Goal: Task Accomplishment & Management: Use online tool/utility

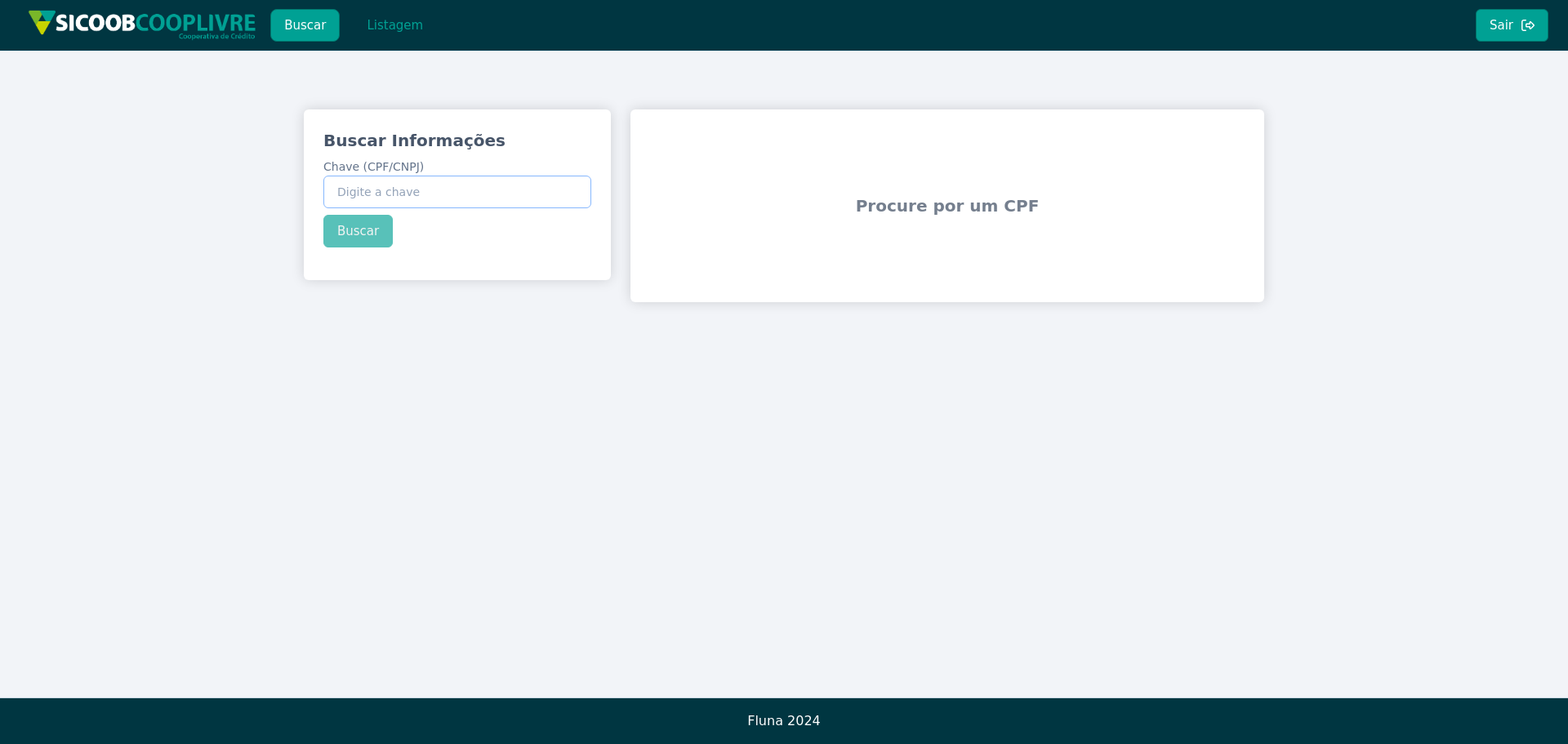
click at [412, 186] on input "Chave (CPF/CNPJ)" at bounding box center [458, 192] width 268 height 33
paste input "10.980.671/0001-10"
type input "10.980.671/0001-10"
click at [359, 245] on div "Buscar Informações Chave (CPF/CNPJ) 10.980.671/0001-10 Buscar" at bounding box center [457, 188] width 307 height 158
click at [368, 230] on button "Buscar" at bounding box center [358, 231] width 69 height 33
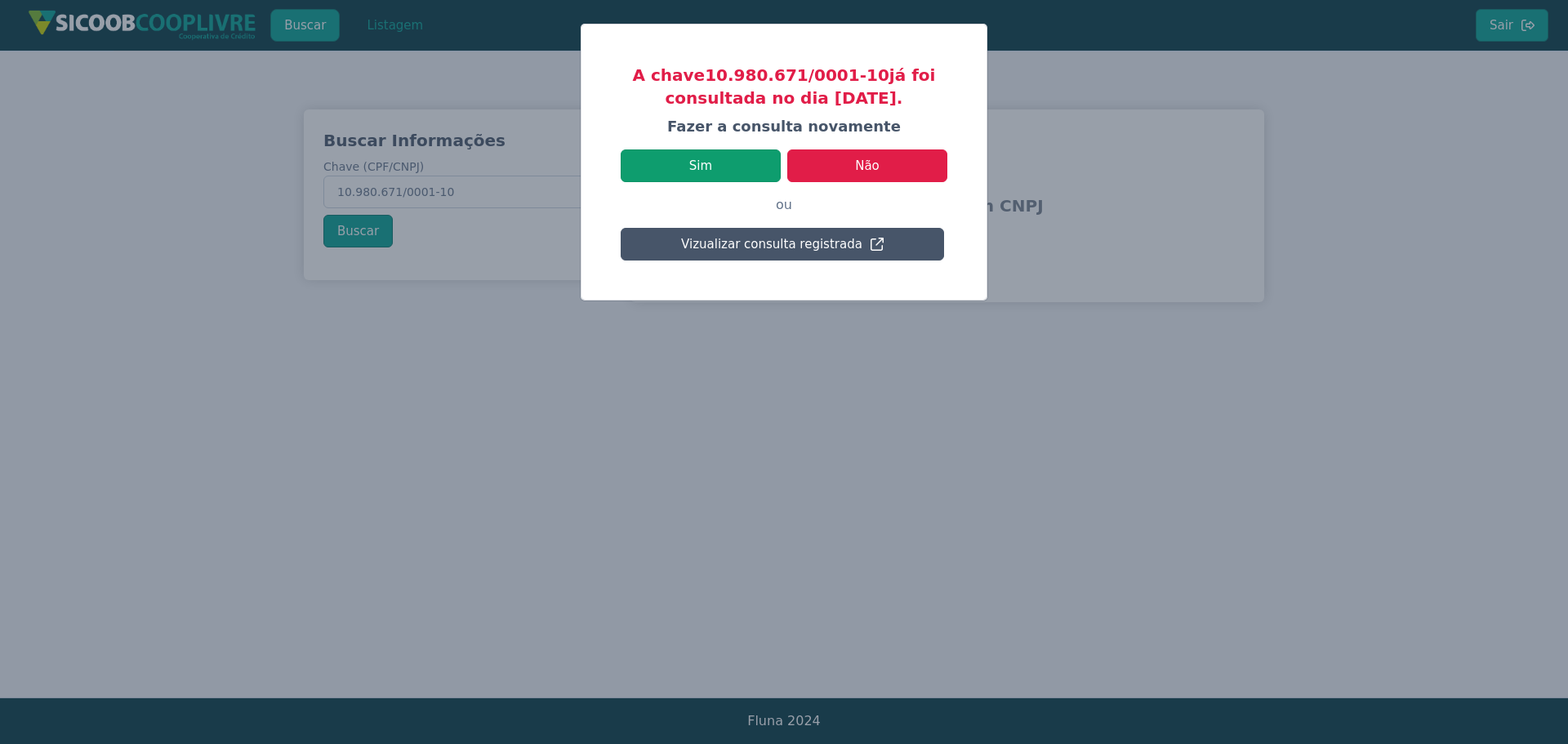
click at [715, 174] on button "Sim" at bounding box center [700, 166] width 161 height 33
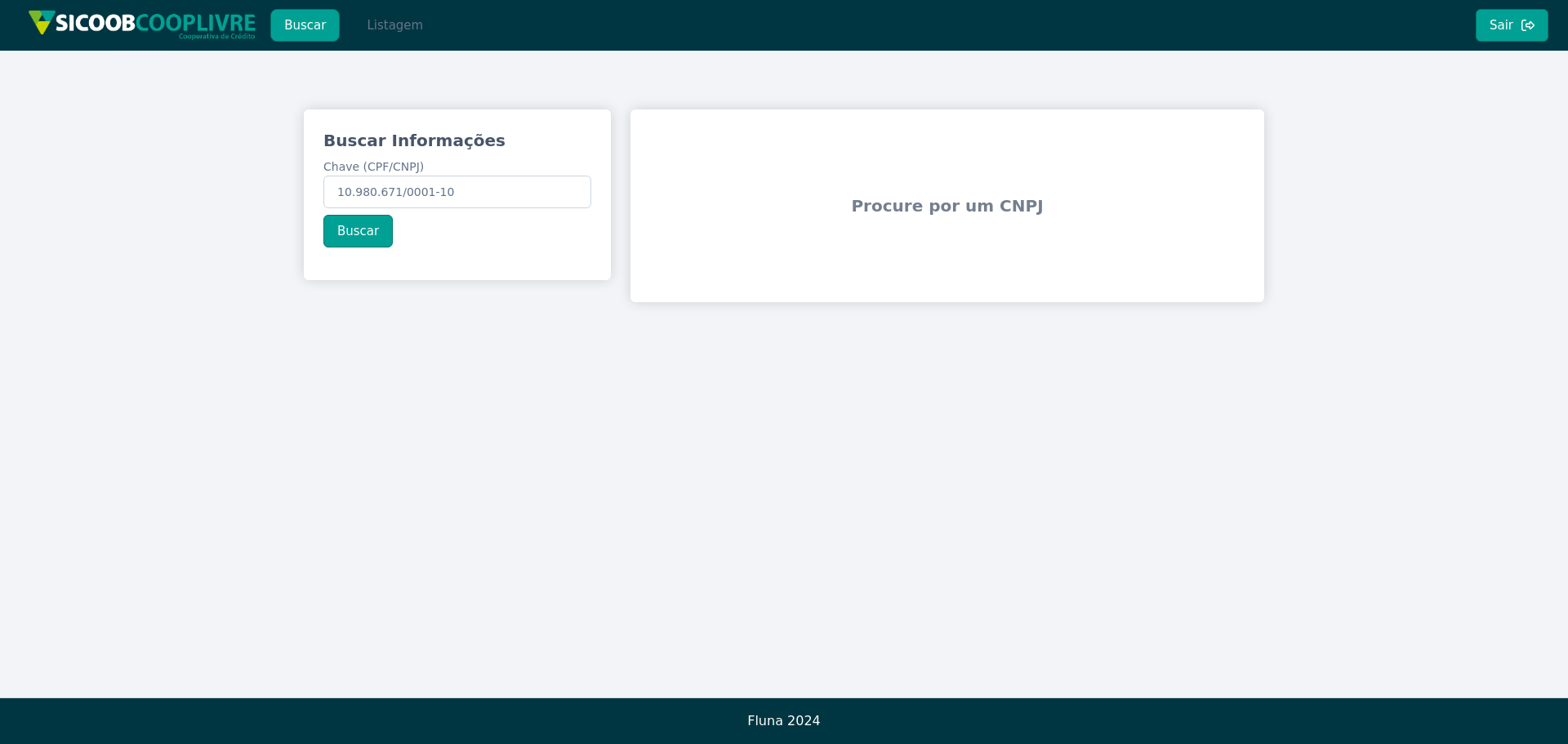
click at [389, 26] on button "Listagem" at bounding box center [395, 26] width 84 height 33
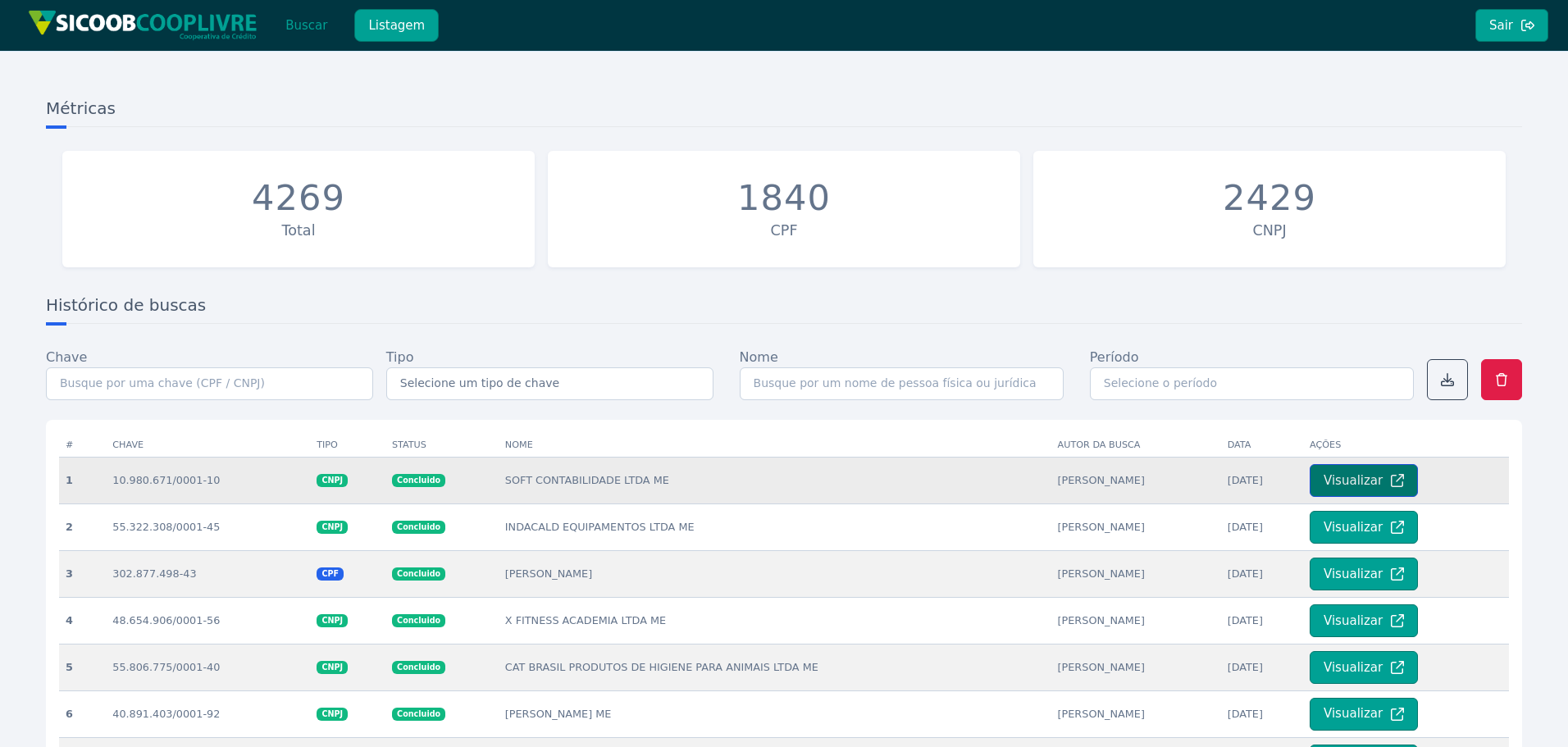
click at [1340, 478] on button "Visualizar" at bounding box center [1363, 481] width 108 height 33
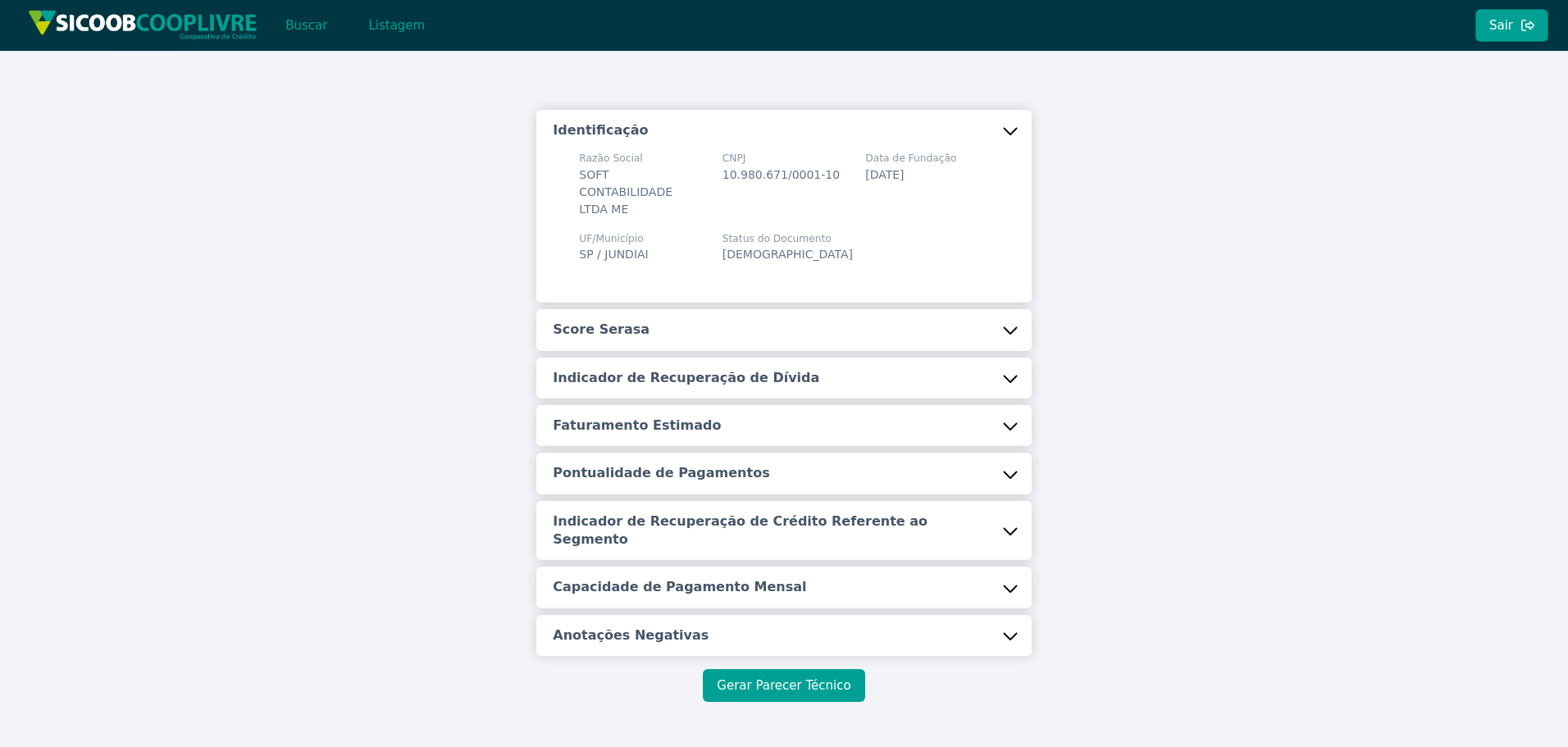
click at [820, 669] on button "Gerar Parecer Técnico" at bounding box center [784, 686] width 162 height 33
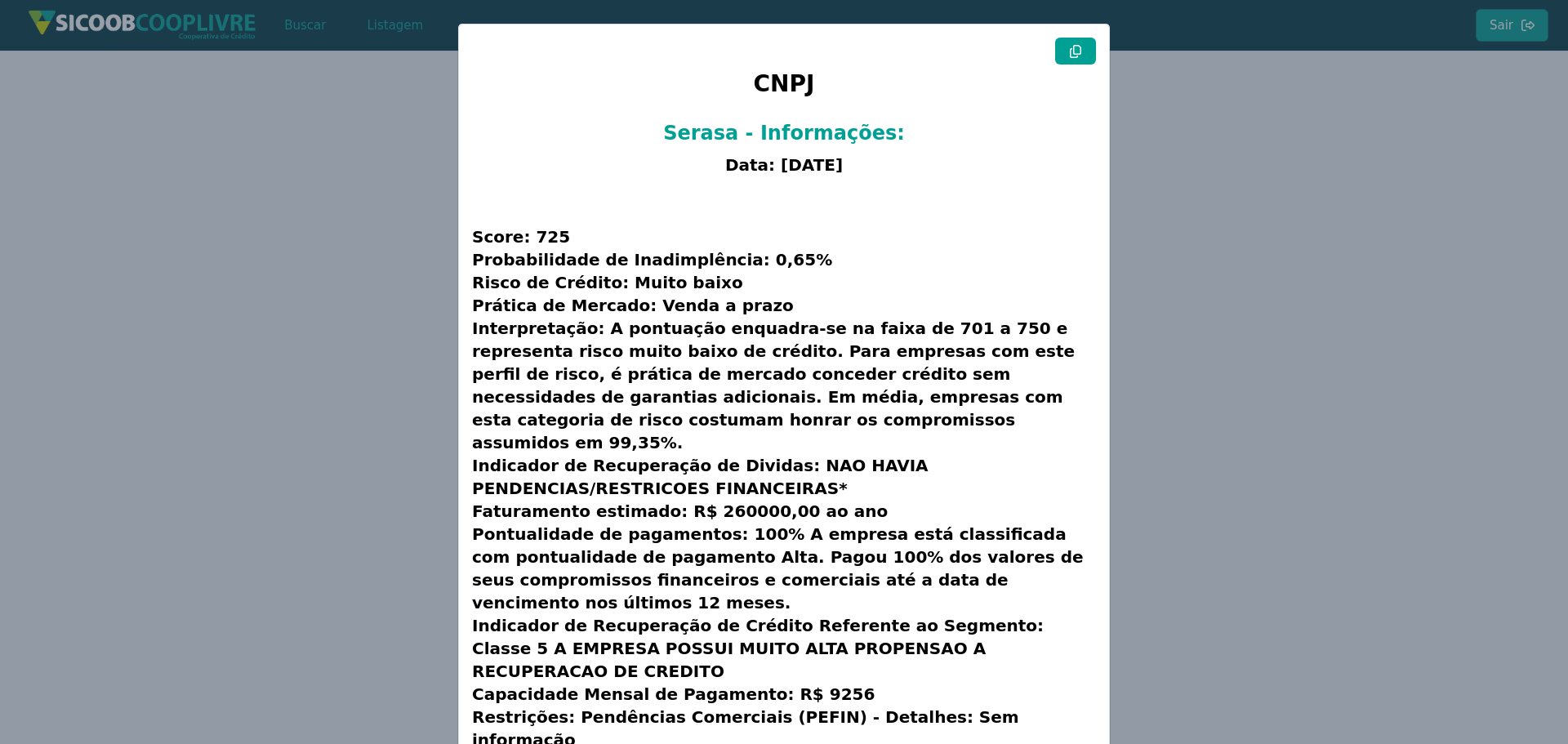
click at [1080, 55] on button at bounding box center [1076, 51] width 41 height 27
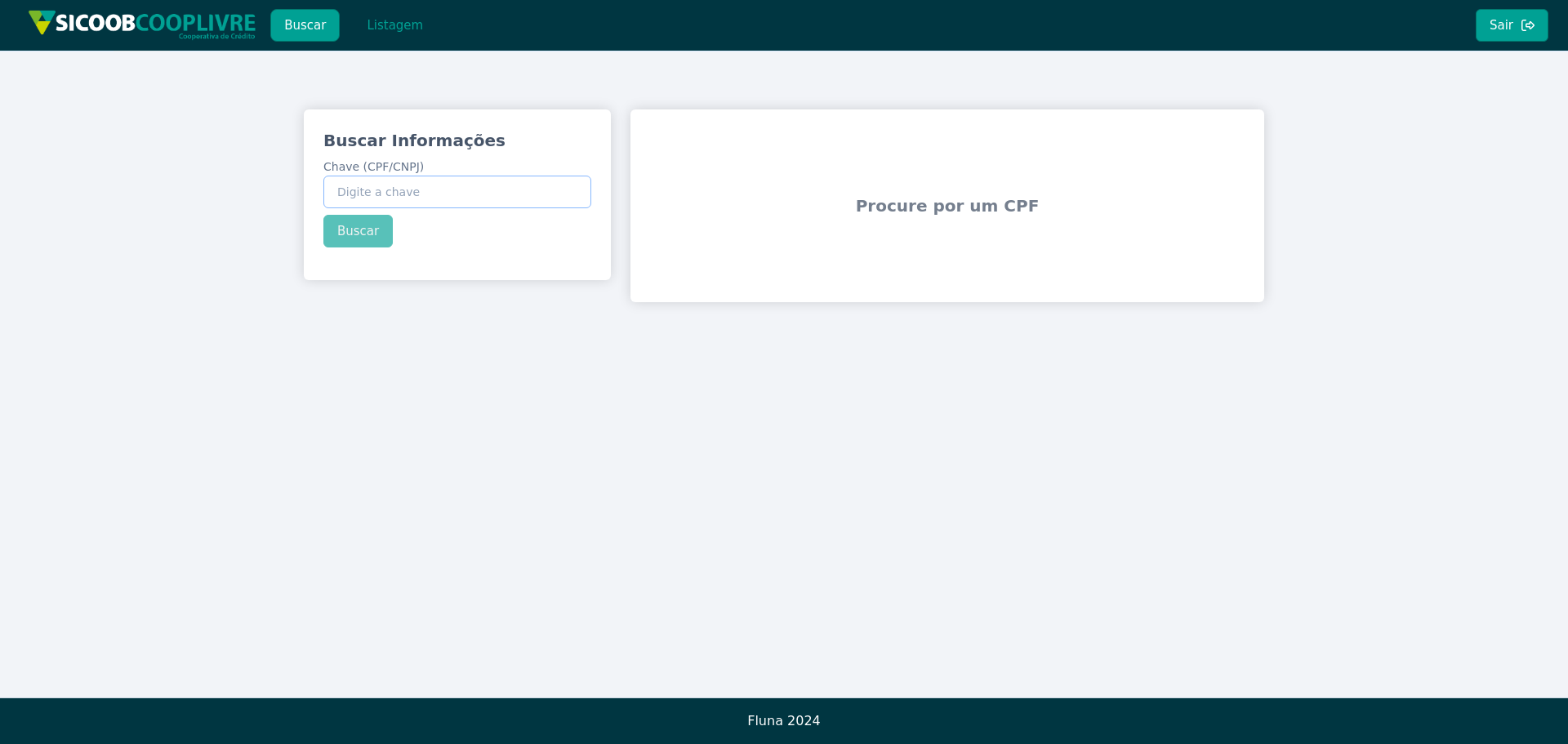
click at [410, 192] on input "Chave (CPF/CNPJ)" at bounding box center [458, 192] width 268 height 33
paste input "127.290.788-00"
type input "127.290.788-00"
click at [351, 228] on div "Buscar Informações Chave (CPF/CNPJ) 127.290.788-00 Buscar" at bounding box center [457, 188] width 307 height 158
click at [361, 233] on button "Buscar" at bounding box center [358, 231] width 69 height 33
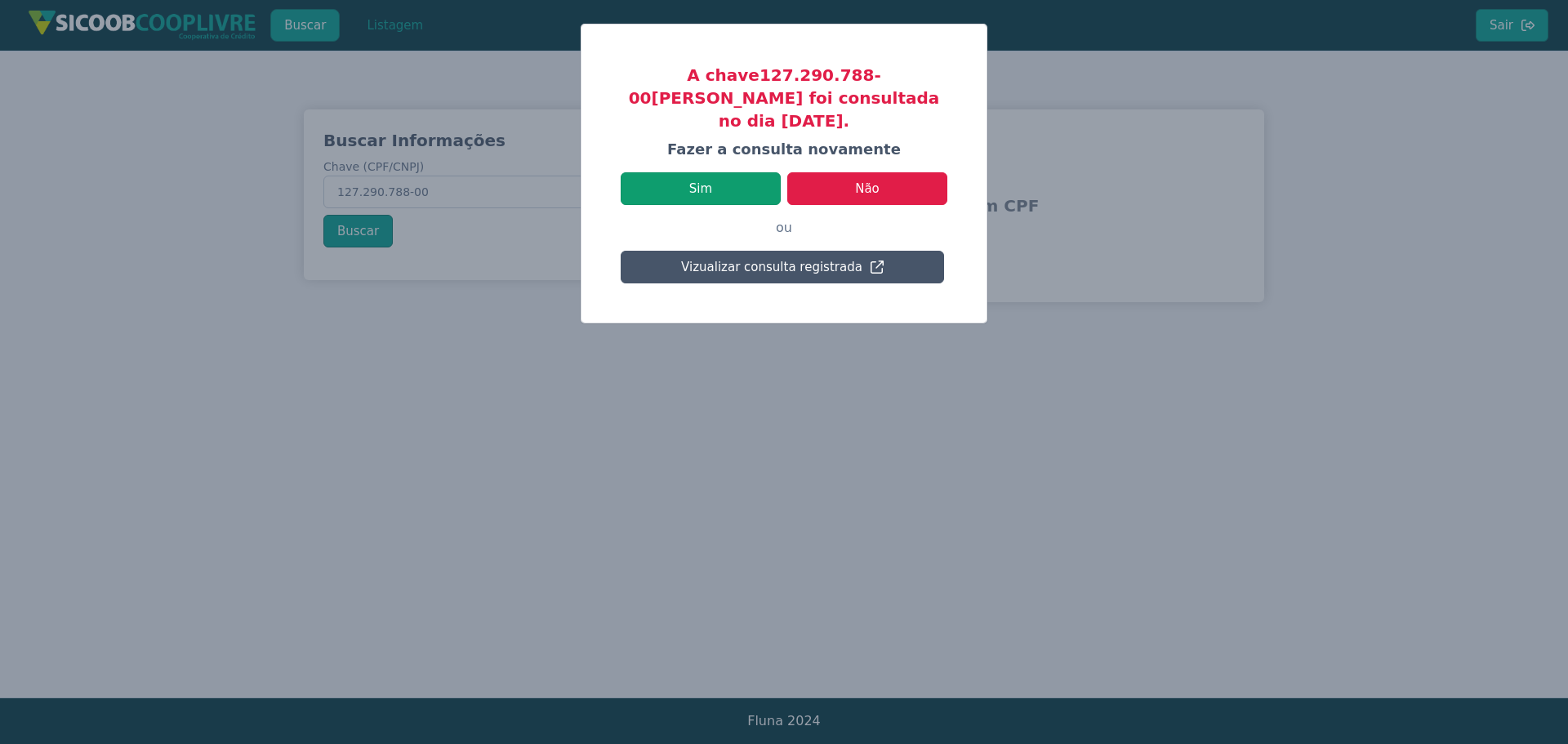
click at [722, 172] on button "Sim" at bounding box center [700, 188] width 161 height 33
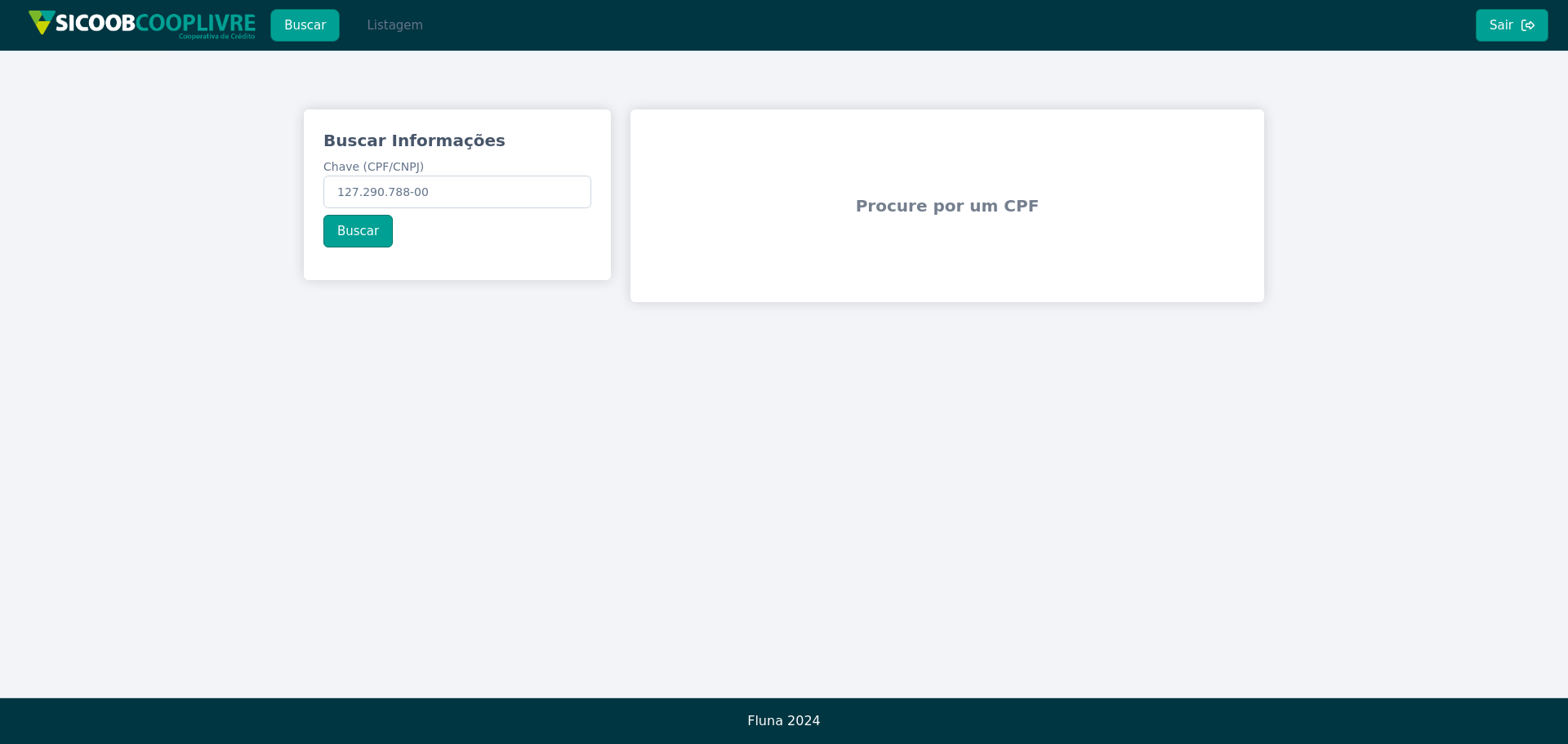
click at [384, 29] on button "Listagem" at bounding box center [395, 26] width 84 height 33
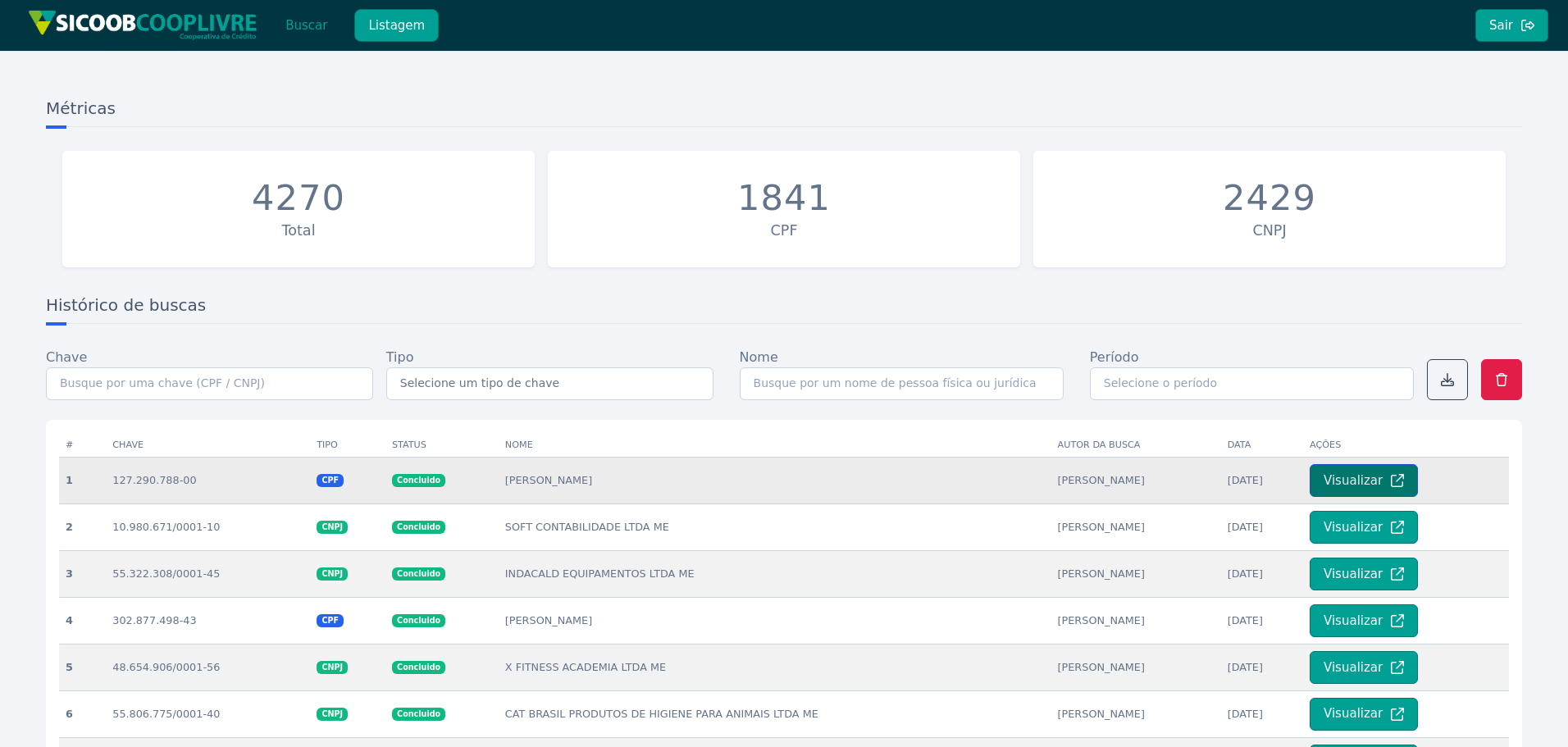
click at [1345, 483] on button "Visualizar" at bounding box center [1363, 481] width 108 height 33
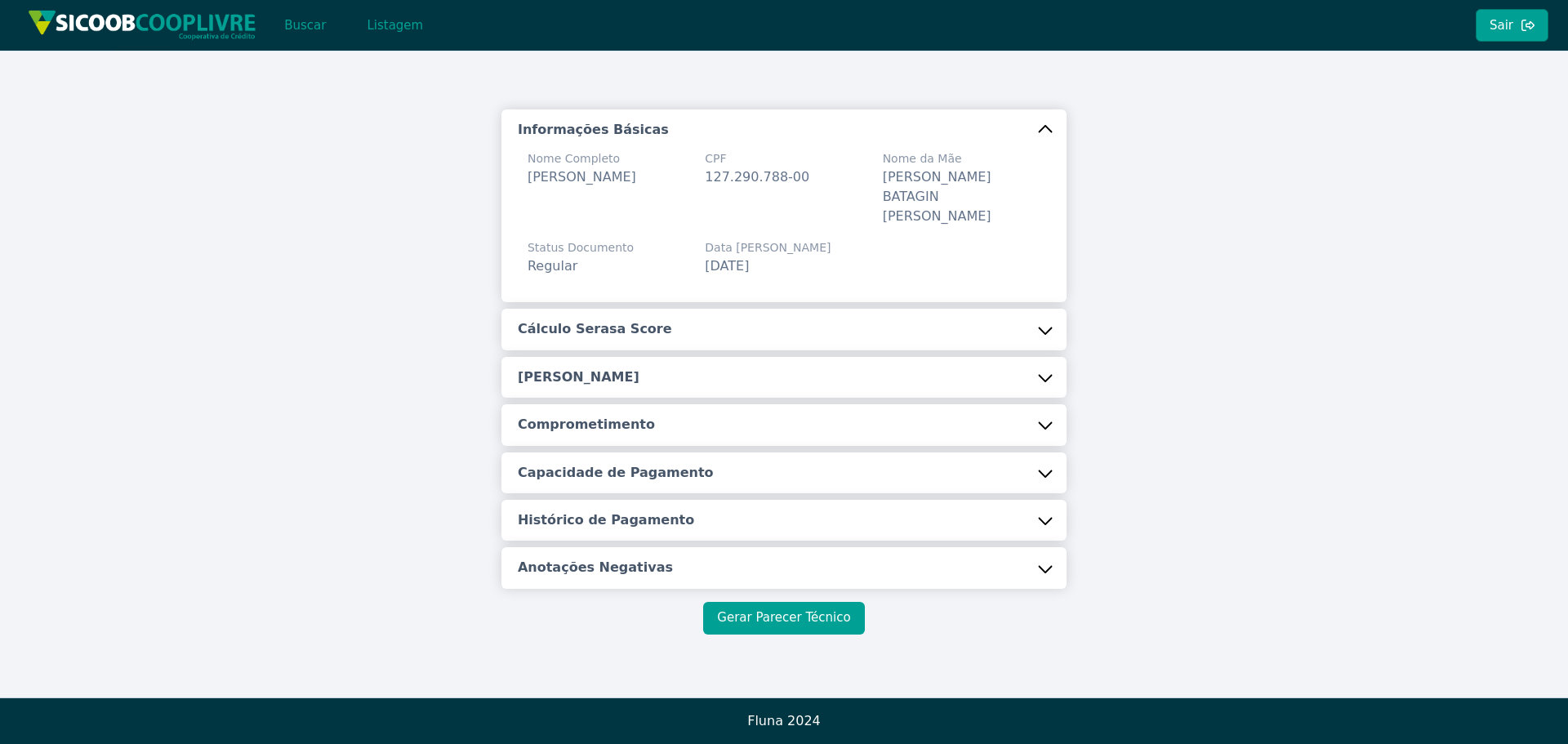
click at [797, 602] on button "Gerar Parecer Técnico" at bounding box center [784, 618] width 161 height 33
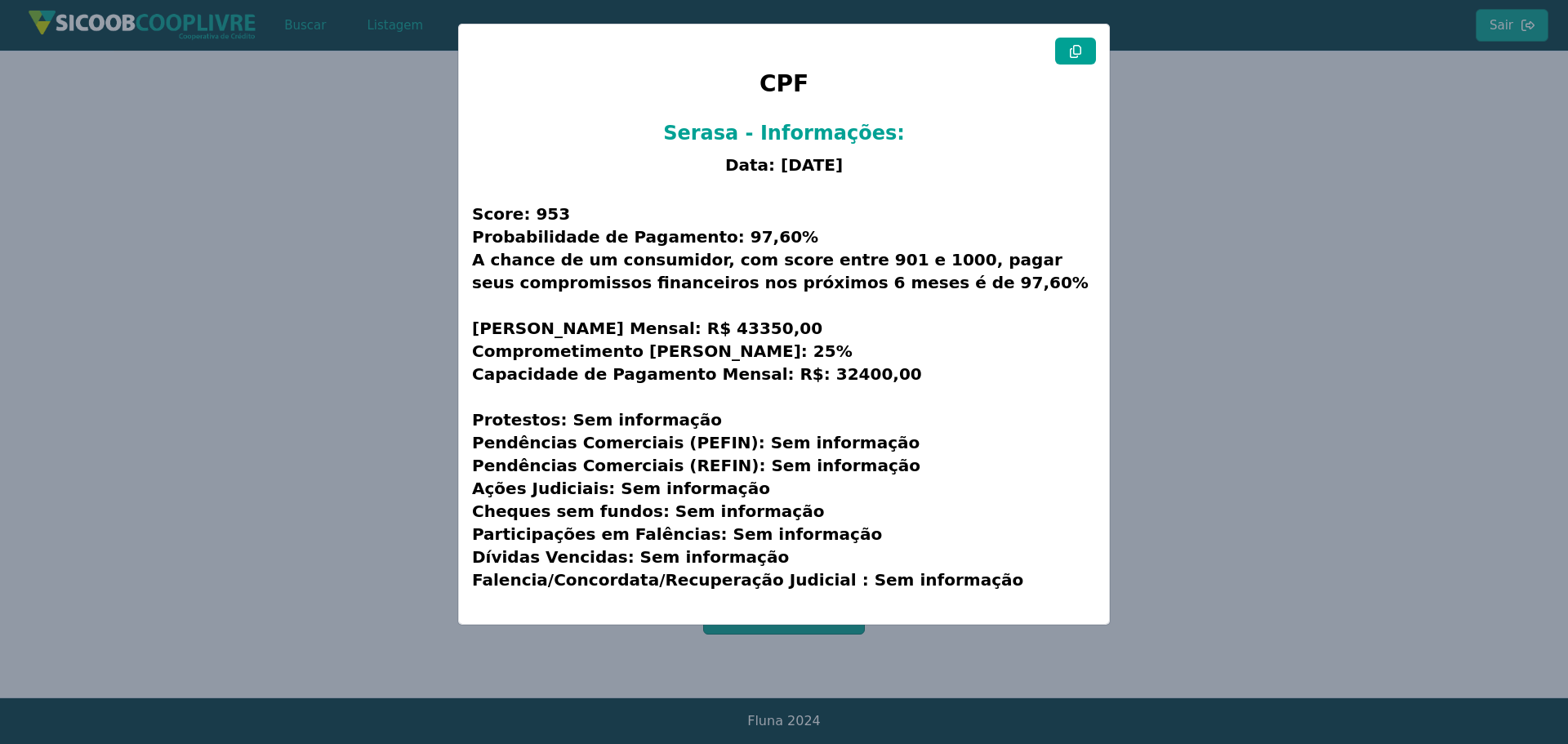
click at [1080, 50] on icon at bounding box center [1076, 52] width 13 height 13
click at [1330, 191] on modal-container "CPF Serasa - Informações: Data: [DATE] Score: 953 Probabilidade de Pagamento: 9…" at bounding box center [784, 372] width 1568 height 744
